Goal: Download file/media

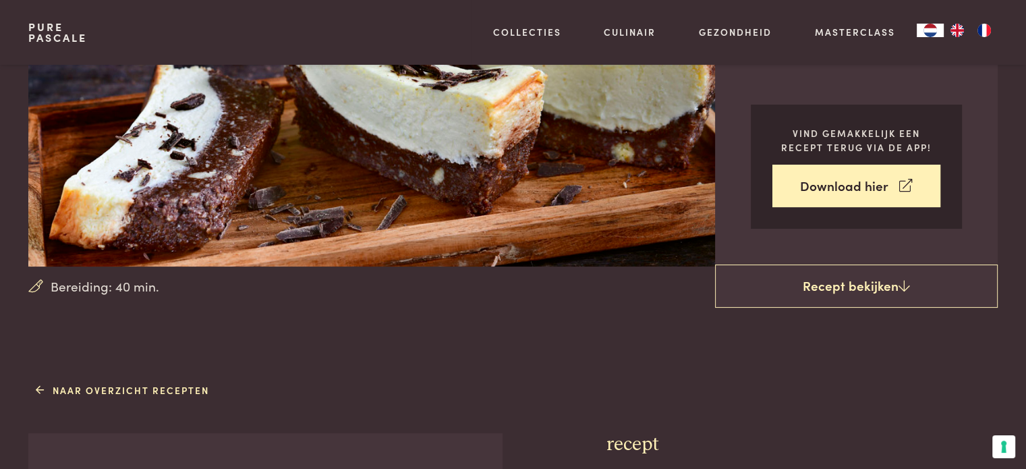
scroll to position [221, 0]
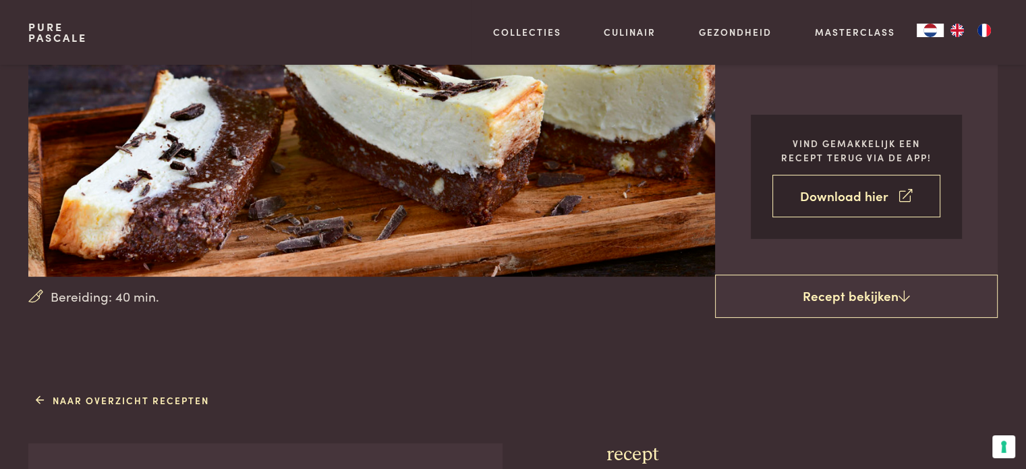
click at [848, 195] on link "Download hier" at bounding box center [857, 196] width 168 height 43
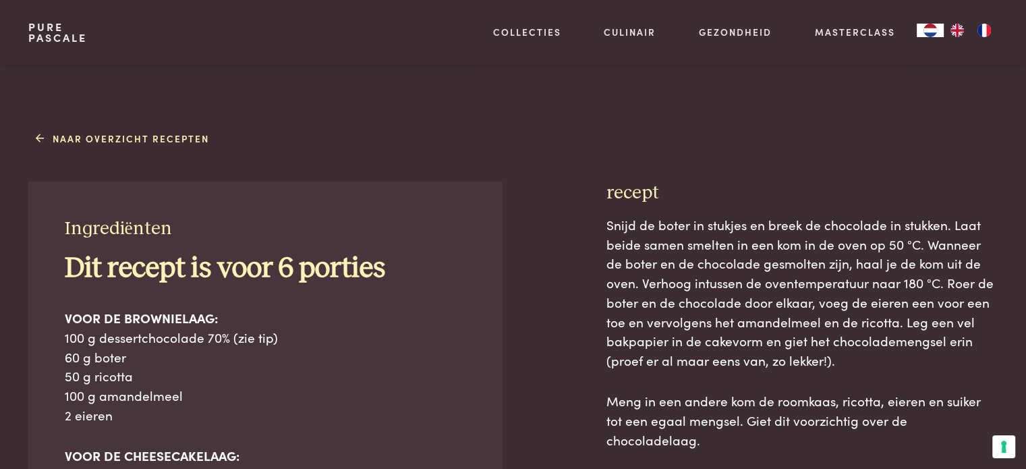
scroll to position [482, 0]
click at [136, 143] on link "Naar overzicht recepten" at bounding box center [122, 139] width 173 height 14
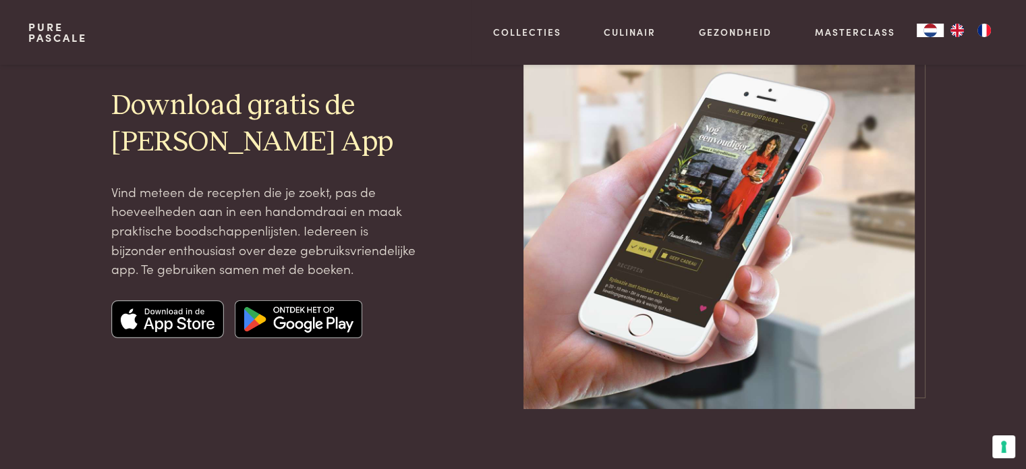
scroll to position [119, 0]
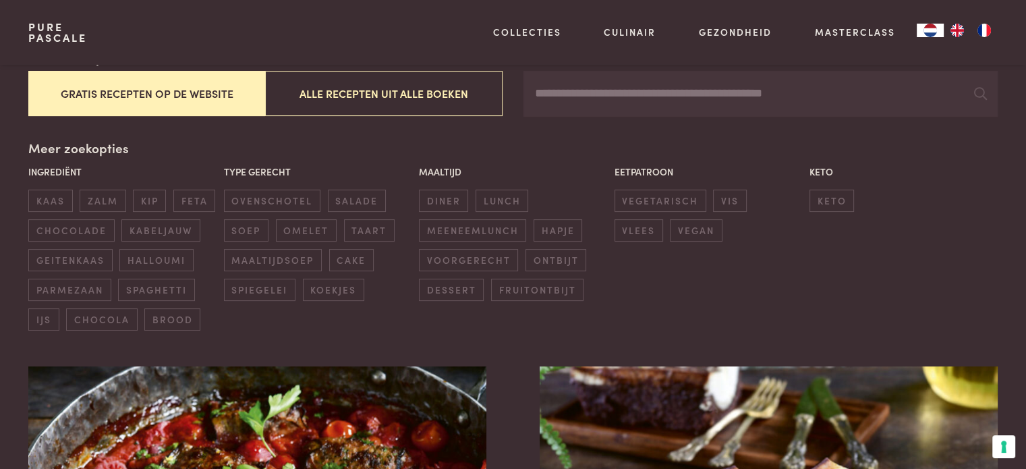
scroll to position [520, 0]
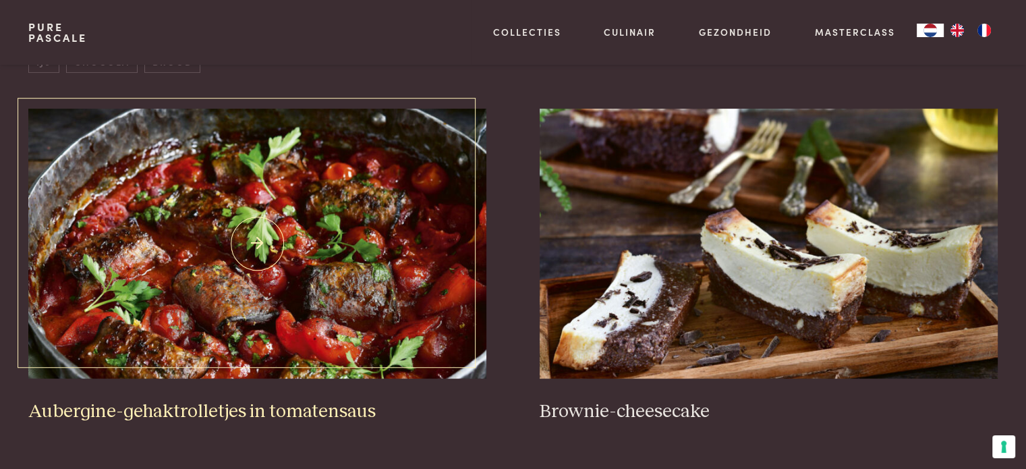
click at [326, 306] on img at bounding box center [257, 244] width 458 height 270
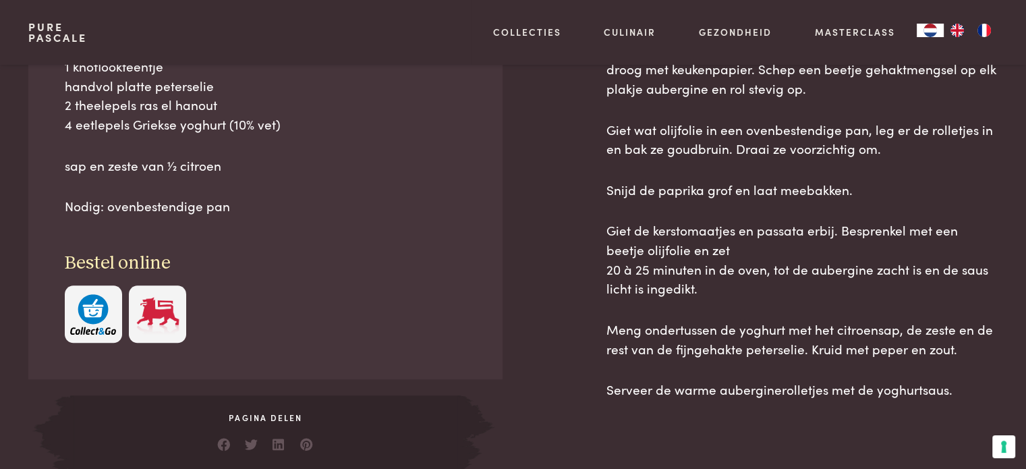
scroll to position [883, 0]
